Goal: Find contact information: Find contact information

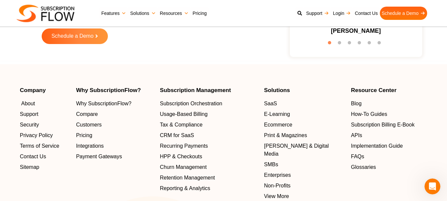
click at [29, 106] on span "About" at bounding box center [28, 104] width 14 height 8
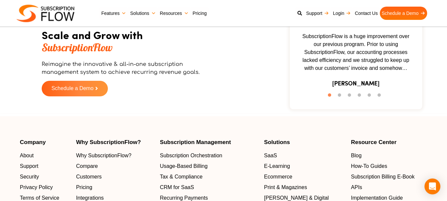
scroll to position [1060, 0]
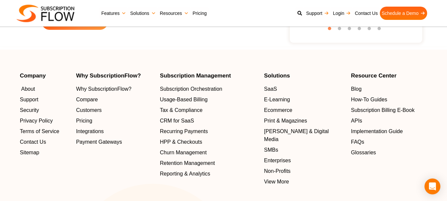
click at [28, 92] on span "About" at bounding box center [28, 89] width 14 height 8
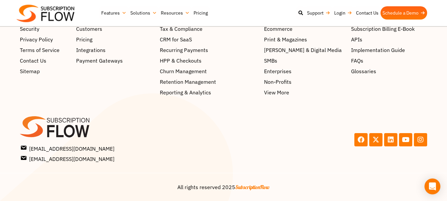
scroll to position [1046, 0]
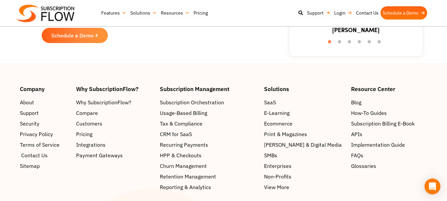
click at [30, 159] on span "Contact Us" at bounding box center [34, 155] width 26 height 8
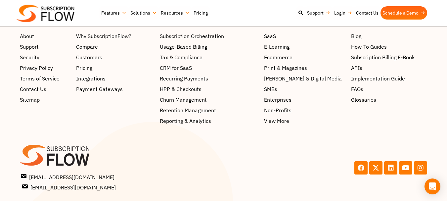
scroll to position [832, 0]
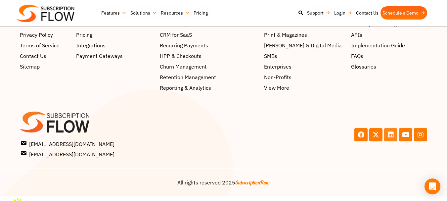
click at [390, 138] on icon at bounding box center [391, 134] width 7 height 7
